Goal: Find specific page/section: Find specific page/section

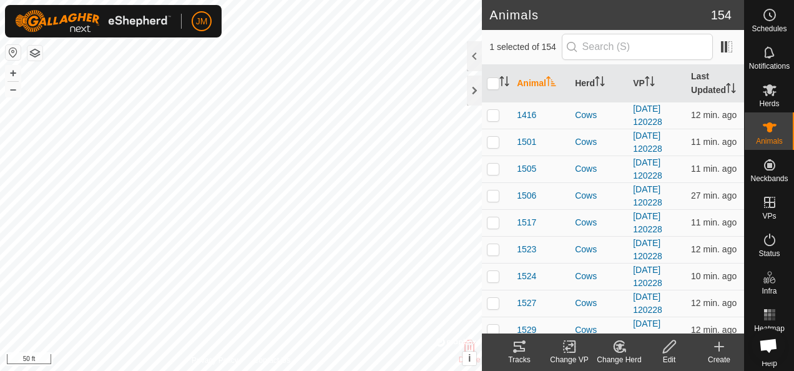
click at [515, 346] on icon at bounding box center [519, 346] width 15 height 15
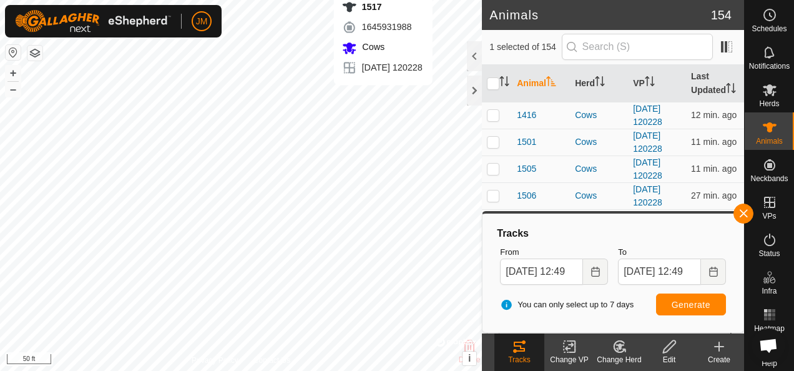
checkbox input "true"
checkbox input "false"
click at [747, 214] on button "button" at bounding box center [743, 213] width 20 height 20
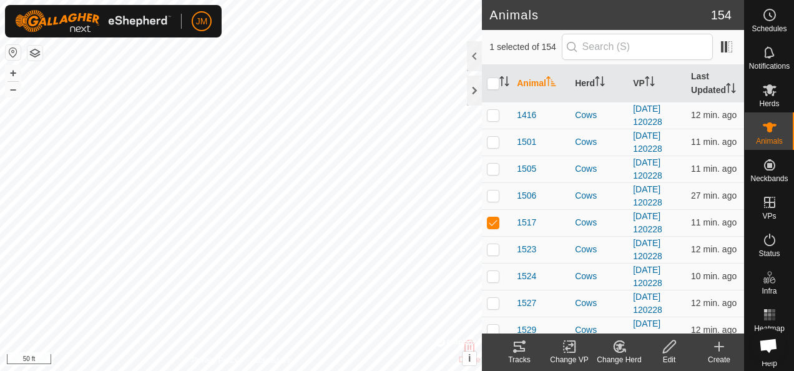
click at [522, 347] on icon at bounding box center [519, 346] width 15 height 15
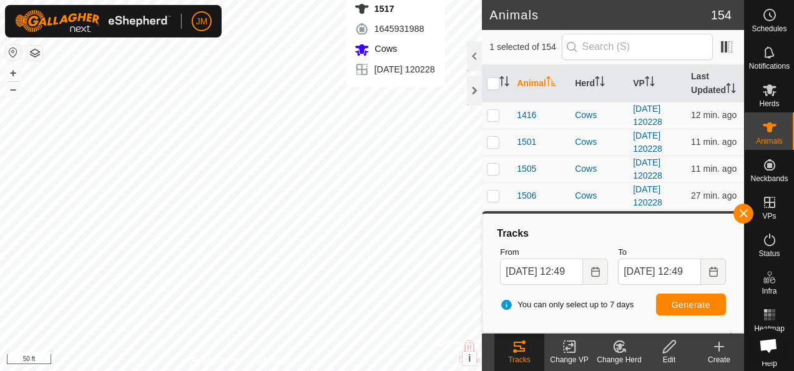
checkbox input "false"
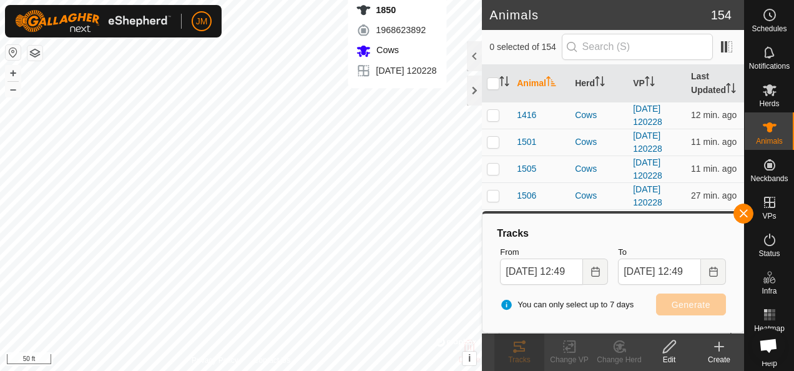
checkbox input "true"
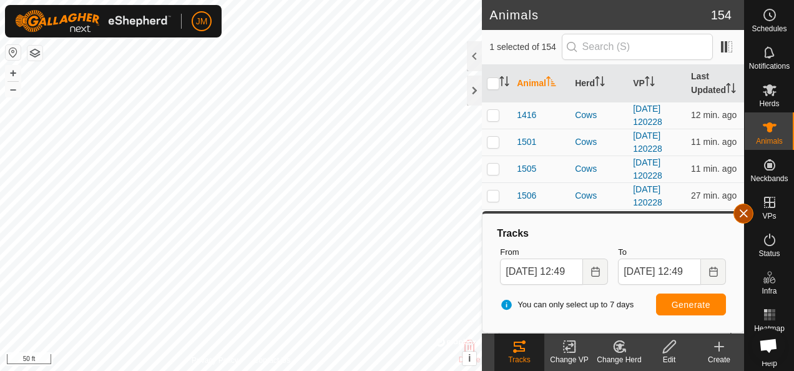
click at [746, 215] on button "button" at bounding box center [743, 213] width 20 height 20
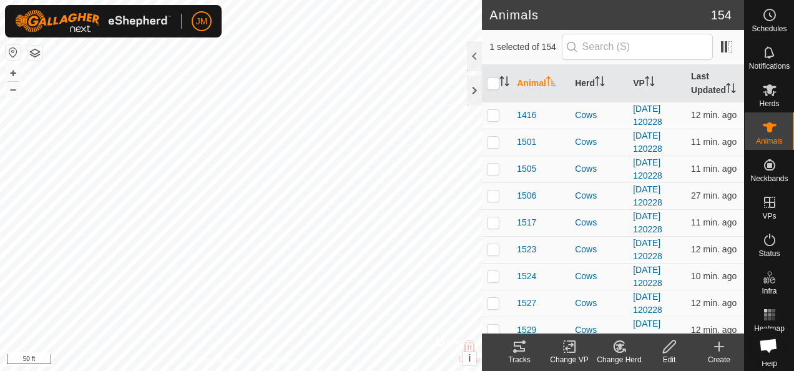
click at [523, 350] on icon at bounding box center [518, 346] width 11 height 10
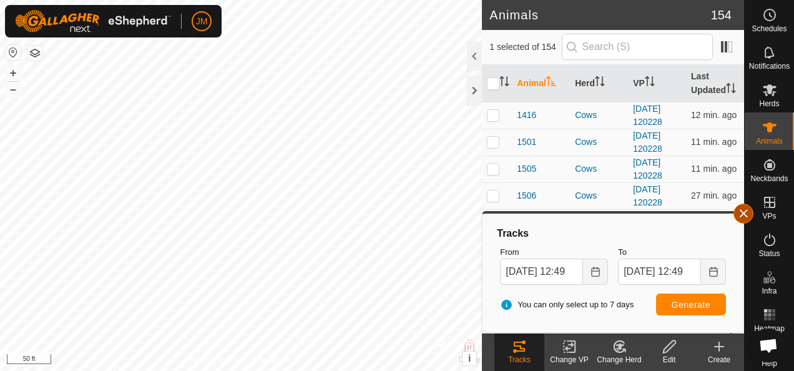
click at [747, 215] on button "button" at bounding box center [743, 213] width 20 height 20
